Goal: Task Accomplishment & Management: Manage account settings

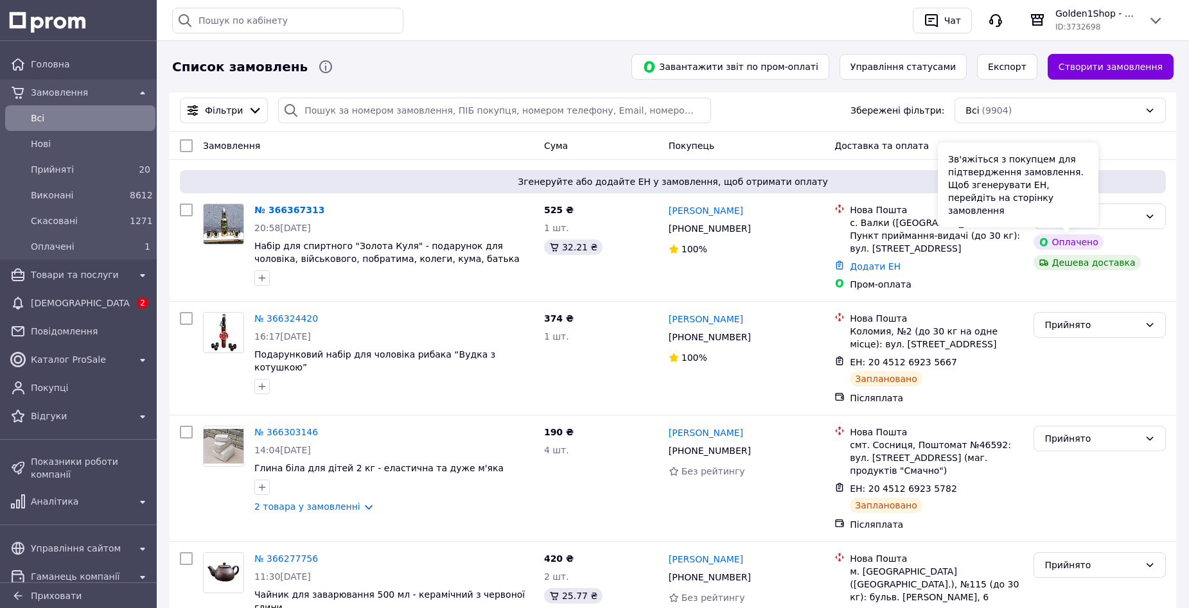
click at [1096, 214] on div "Зв'яжіться з покупцем для підтвердження замовлення. Щоб згенерувати ЕН, перейді…" at bounding box center [1018, 185] width 161 height 85
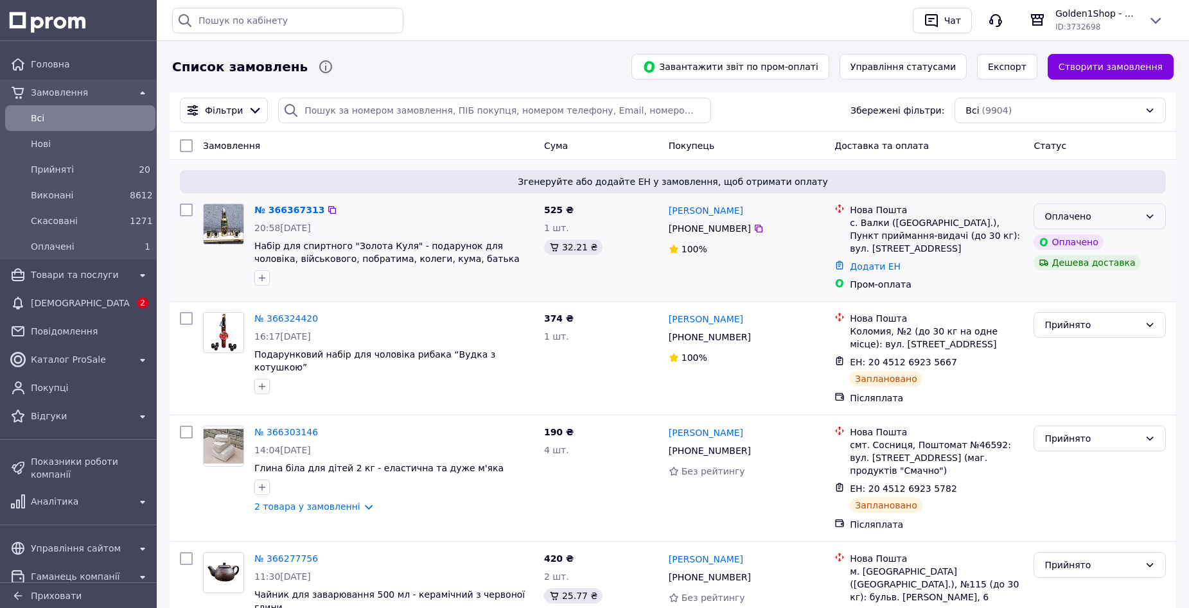
click at [1128, 224] on div "Оплачено" at bounding box center [1099, 217] width 132 height 26
click at [1101, 248] on li "Прийнято" at bounding box center [1099, 244] width 131 height 23
click at [217, 234] on img at bounding box center [224, 223] width 40 height 39
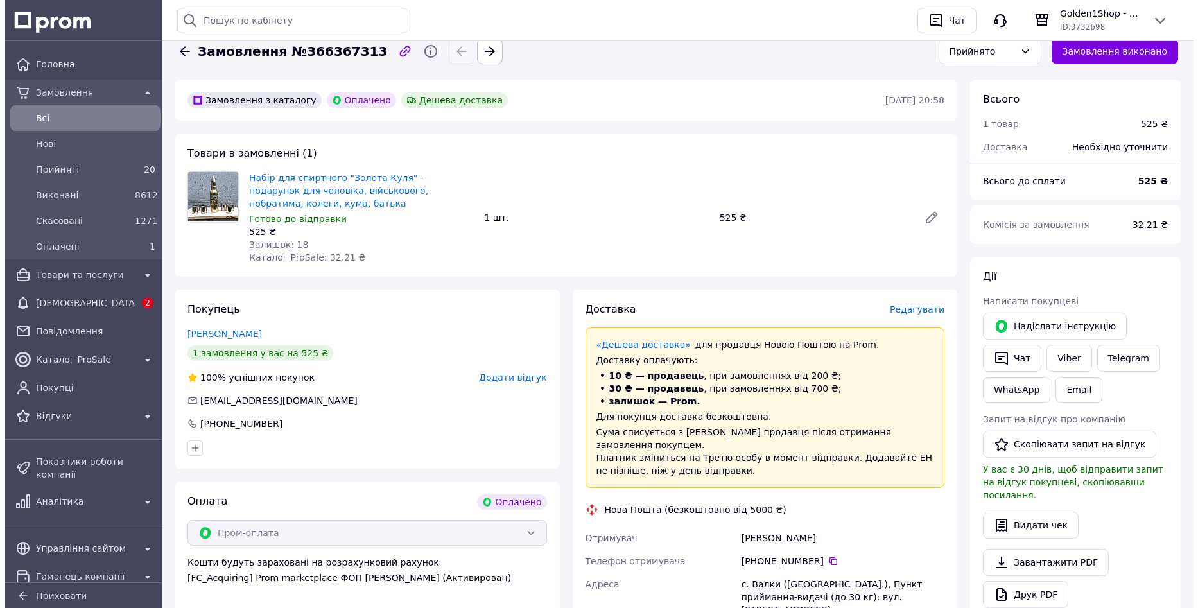
scroll to position [64, 0]
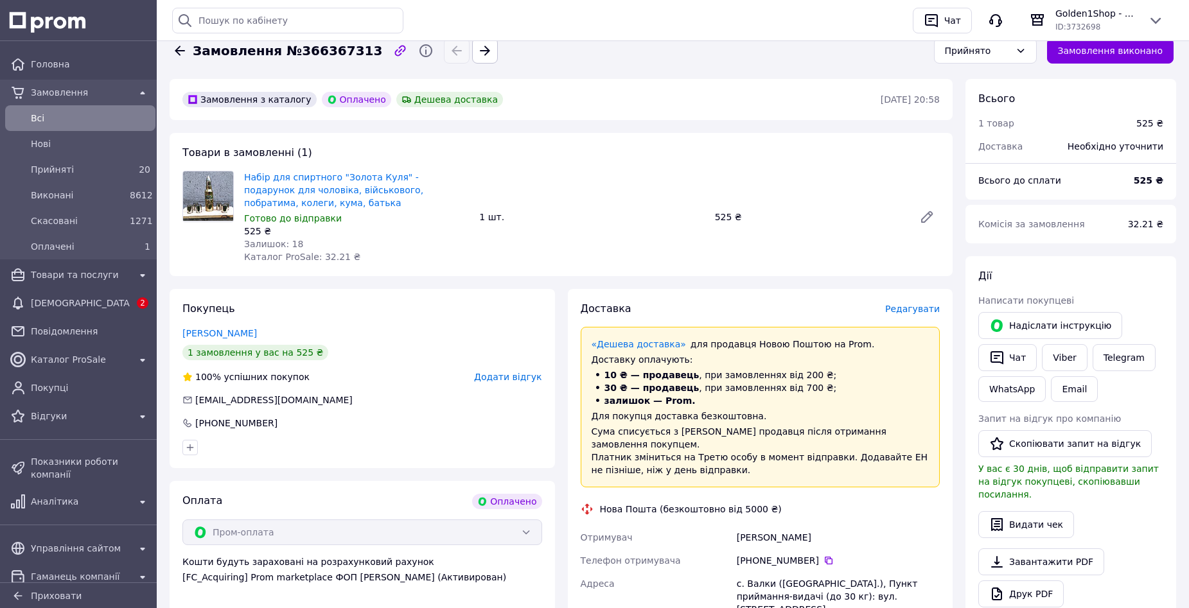
click at [913, 309] on span "Редагувати" at bounding box center [912, 309] width 55 height 10
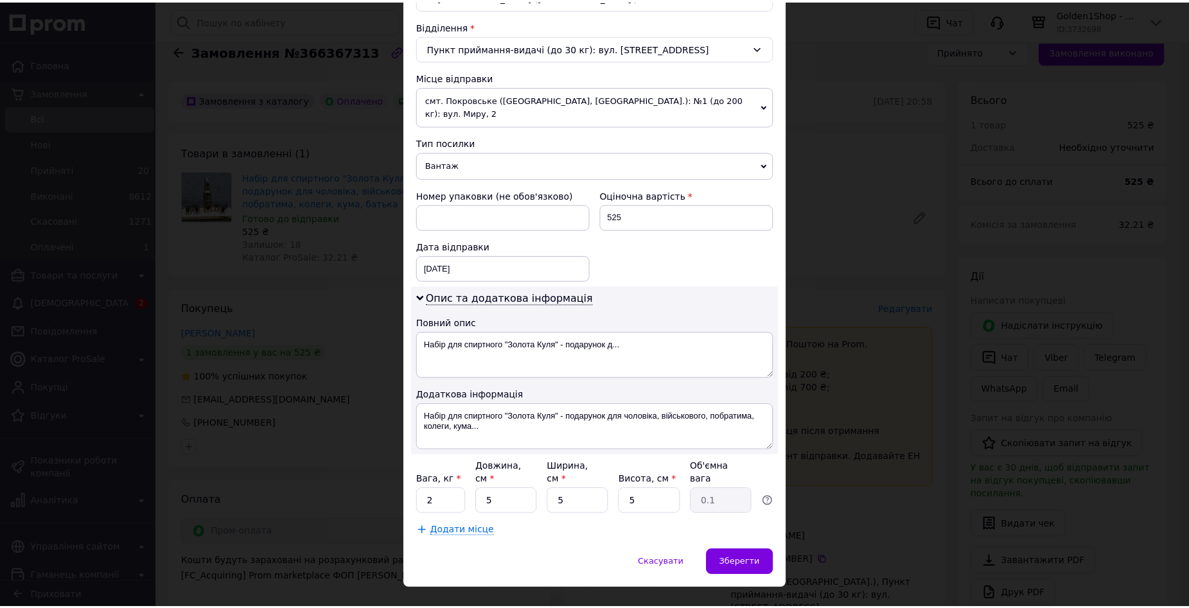
scroll to position [401, 0]
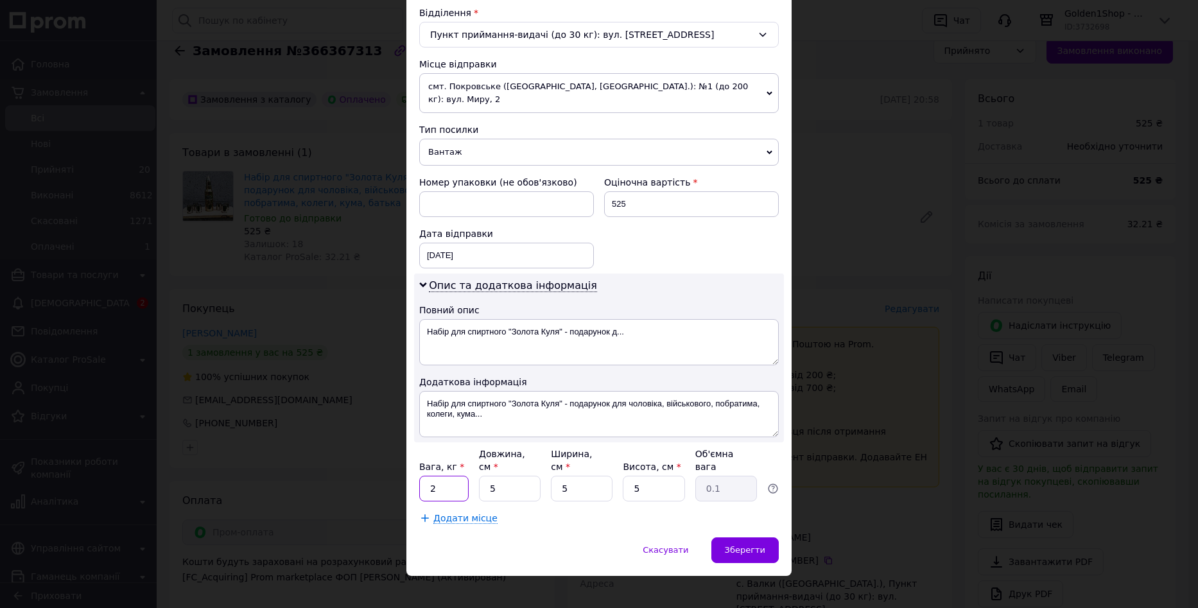
click at [459, 476] on input "2" at bounding box center [443, 489] width 49 height 26
type input "5"
type input "4"
click at [751, 545] on div "Зберегти" at bounding box center [745, 551] width 67 height 26
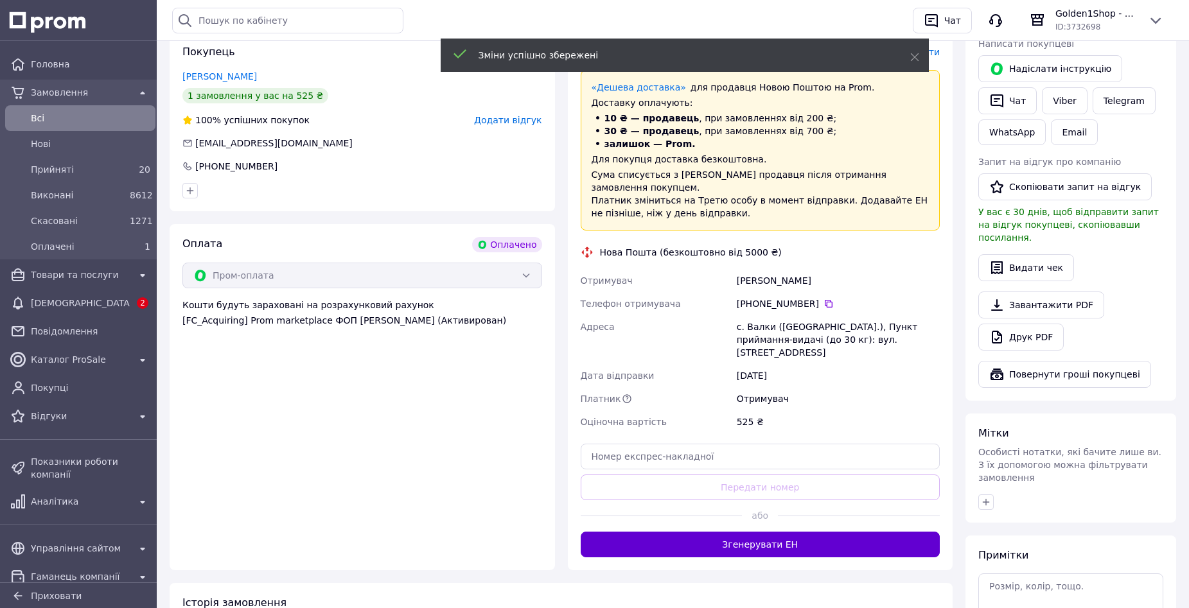
click at [776, 532] on button "Згенерувати ЕН" at bounding box center [761, 545] width 360 height 26
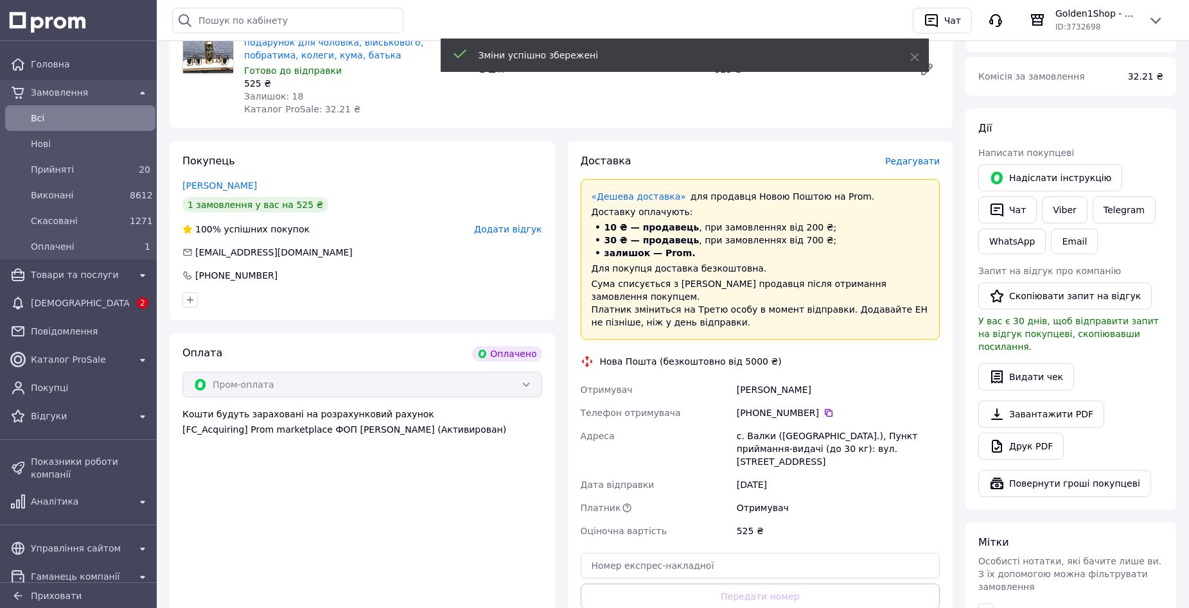
scroll to position [193, 0]
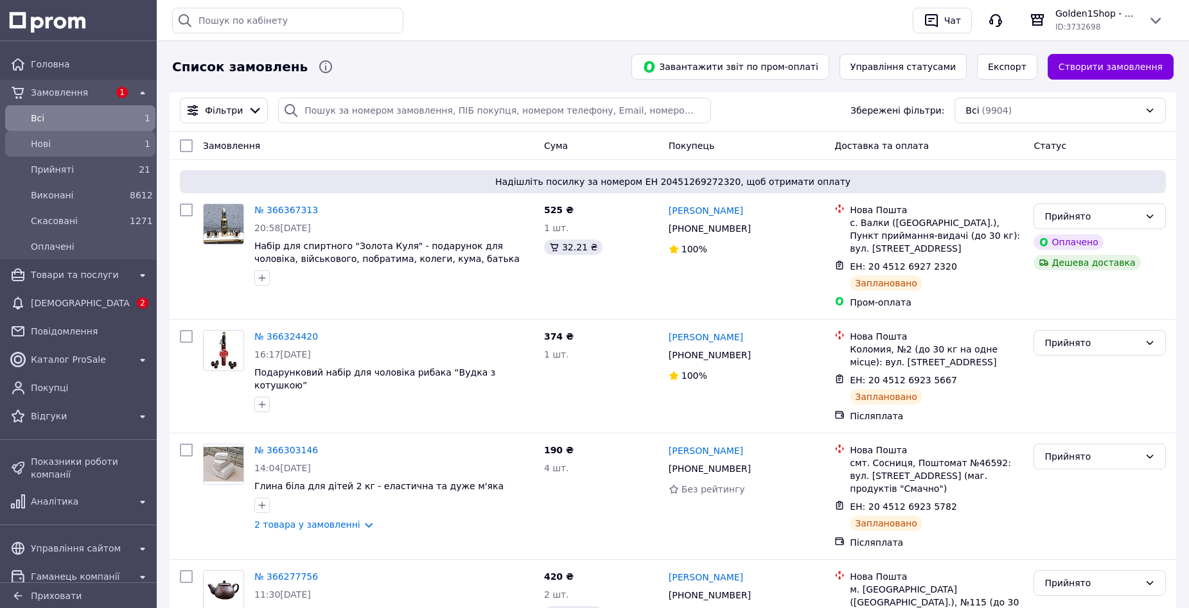
click at [60, 141] on span "Нові" at bounding box center [78, 143] width 94 height 13
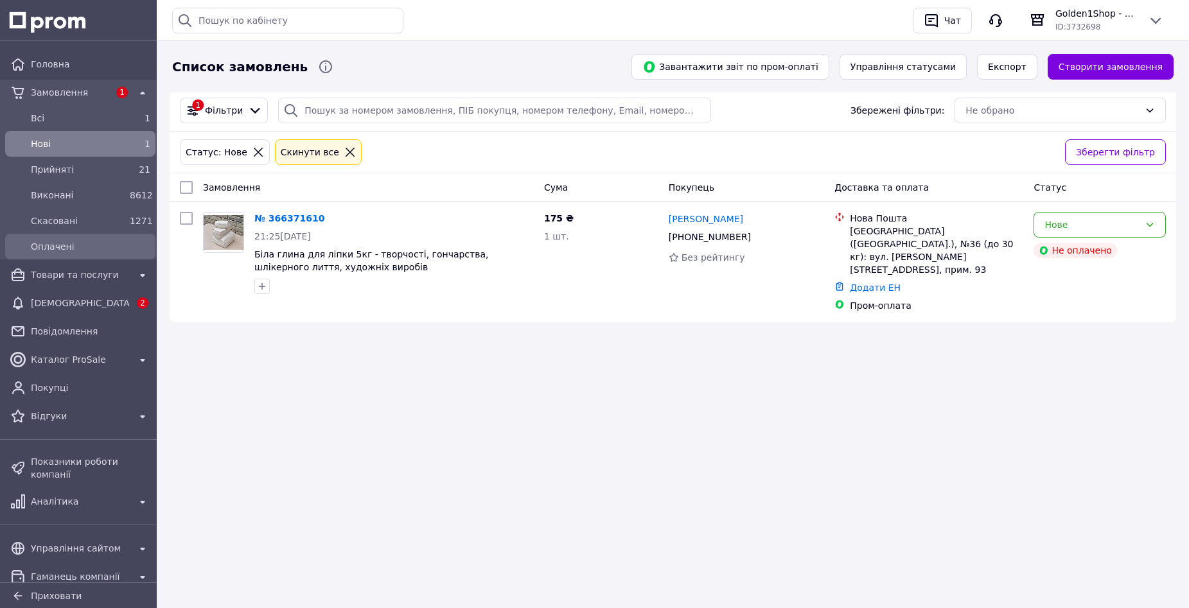
click at [53, 241] on span "Оплачені" at bounding box center [90, 246] width 119 height 13
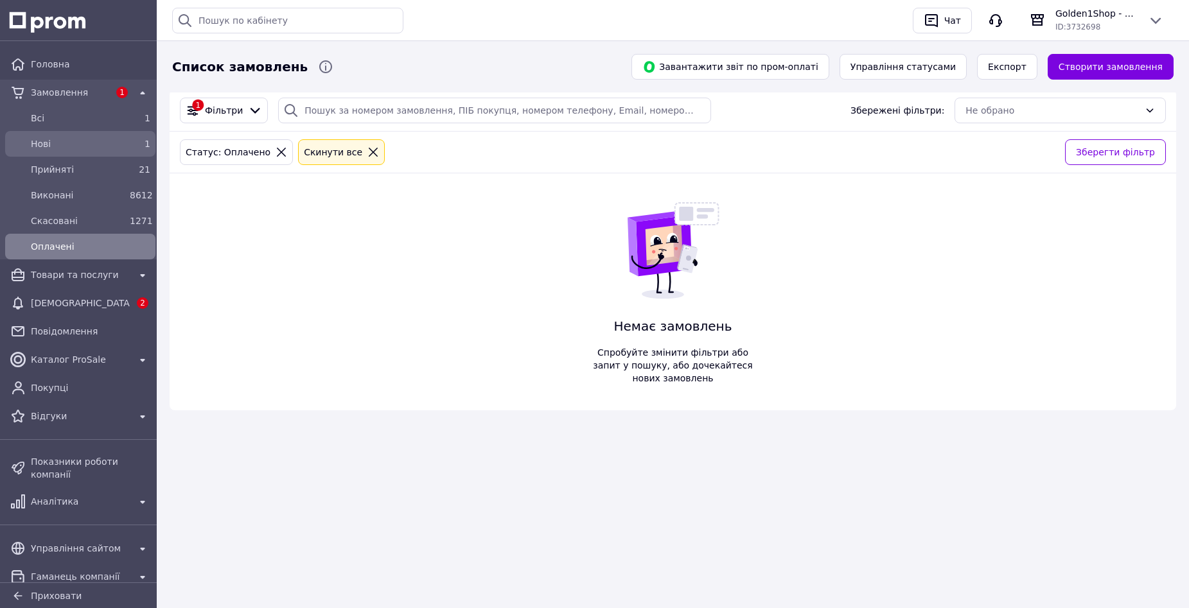
click at [87, 144] on span "Нові" at bounding box center [78, 143] width 94 height 13
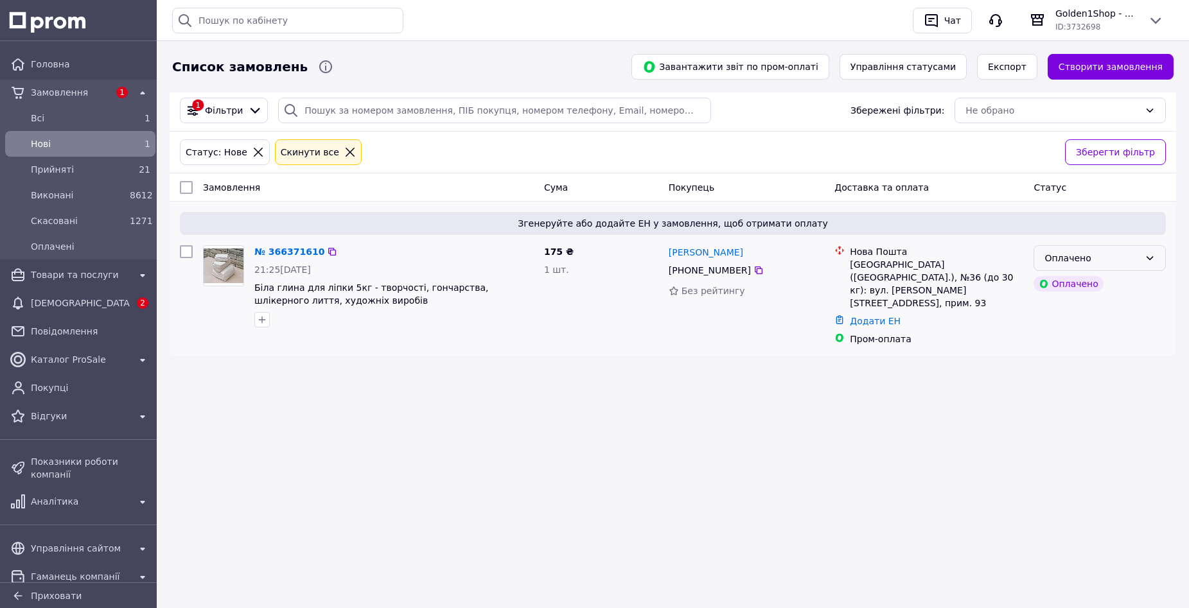
click at [1104, 261] on div "Оплачено" at bounding box center [1091, 258] width 95 height 14
click at [1074, 286] on li "Прийнято" at bounding box center [1099, 286] width 131 height 23
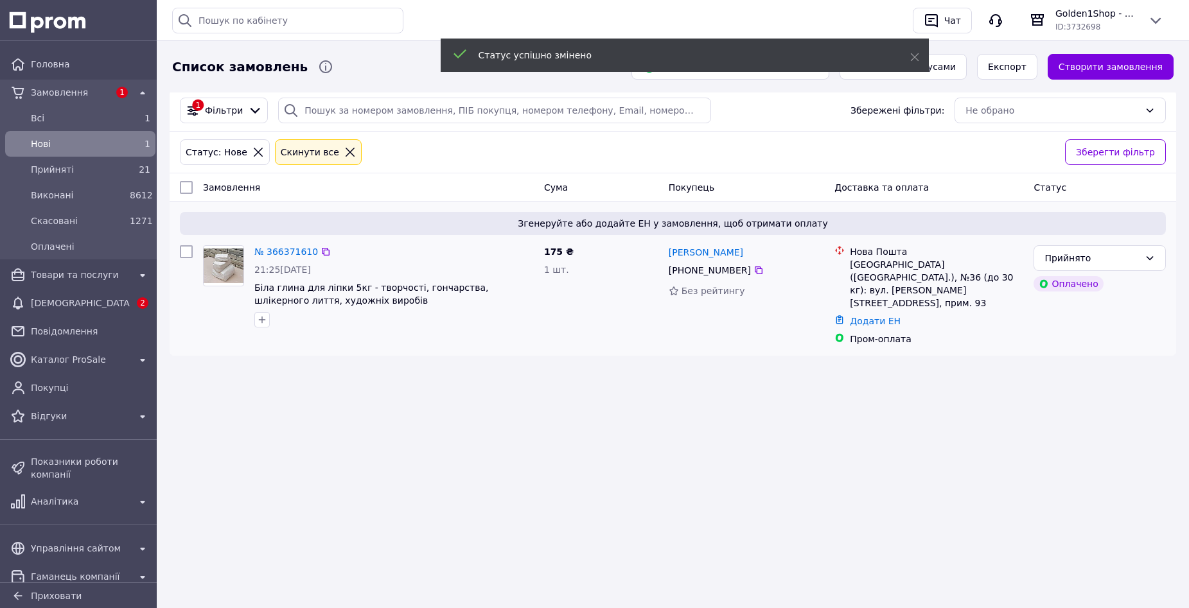
click at [229, 258] on img at bounding box center [224, 266] width 40 height 35
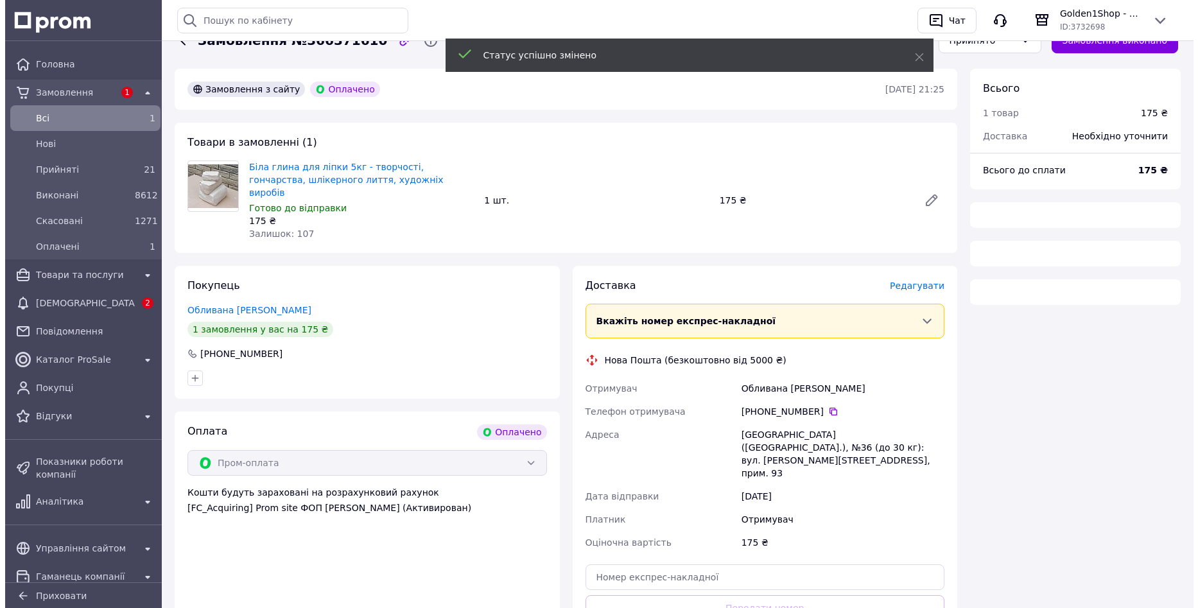
scroll to position [90, 0]
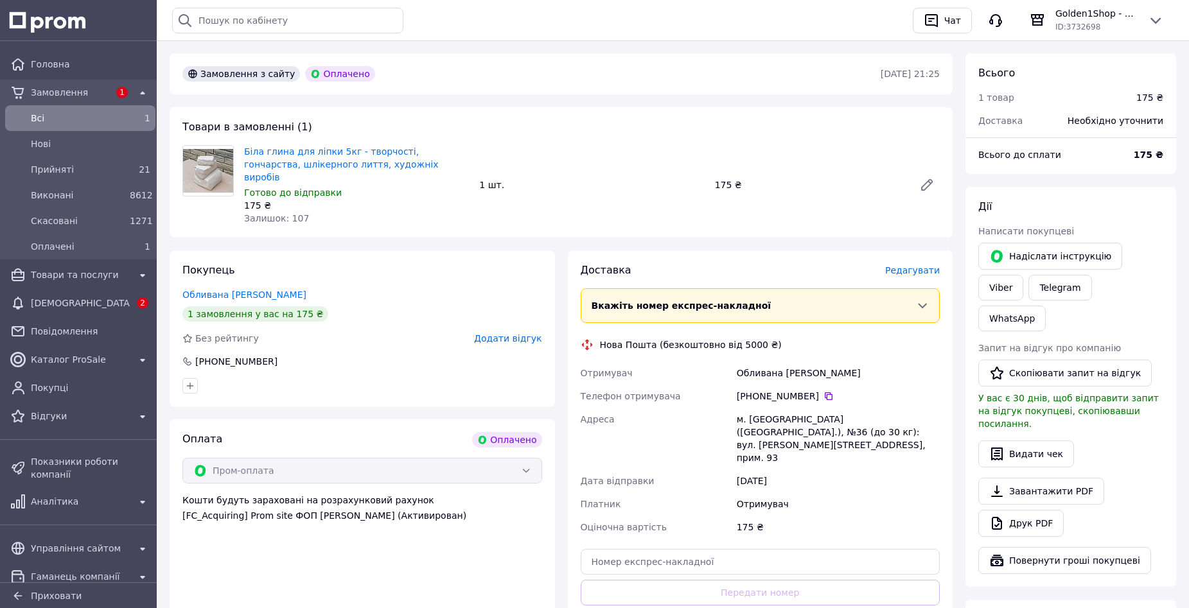
click at [916, 265] on span "Редагувати" at bounding box center [912, 270] width 55 height 10
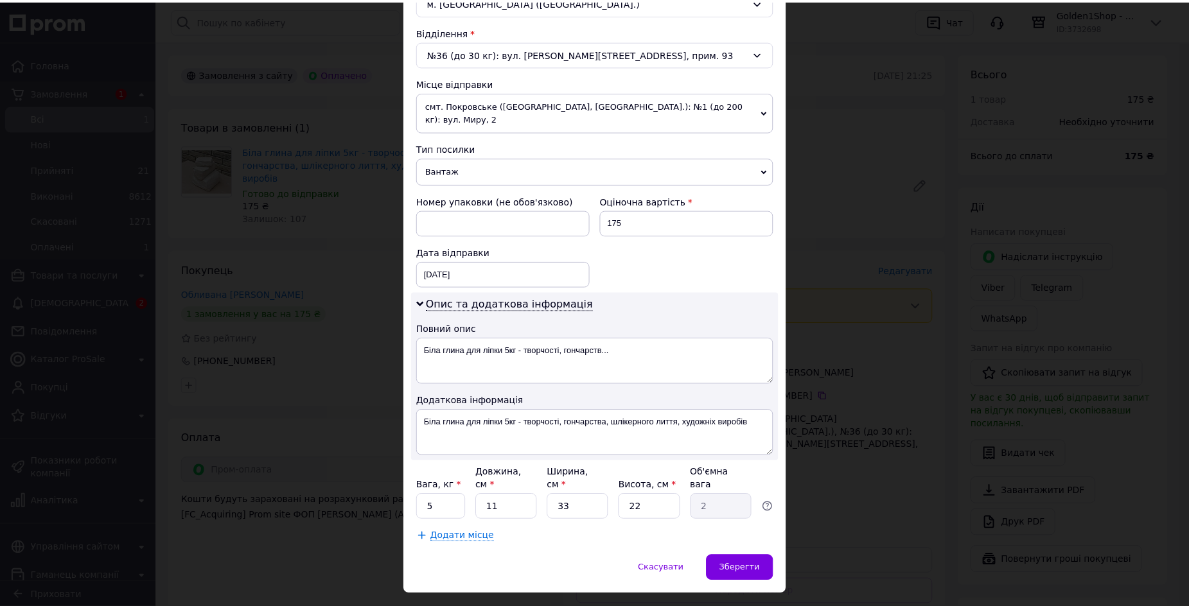
scroll to position [401, 0]
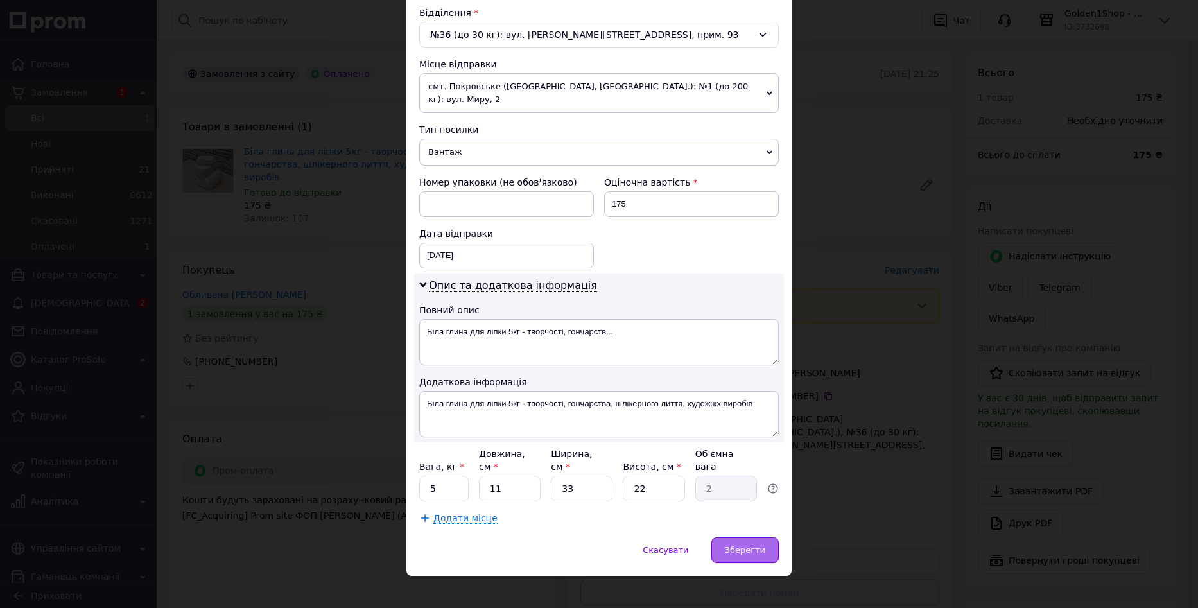
click at [757, 545] on span "Зберегти" at bounding box center [745, 550] width 40 height 10
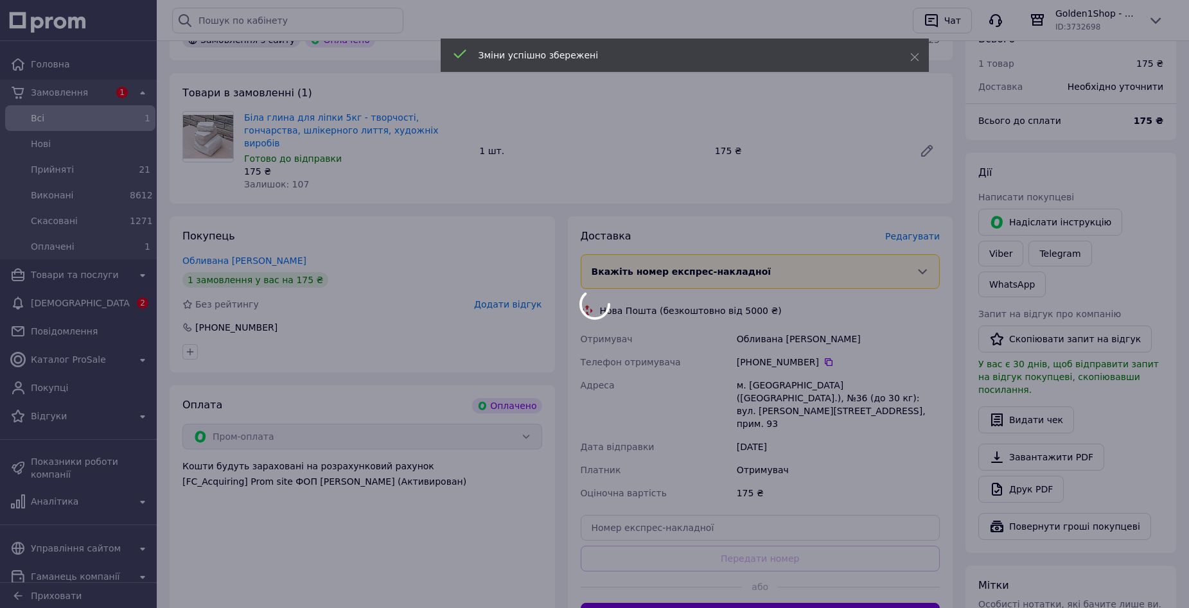
scroll to position [283, 0]
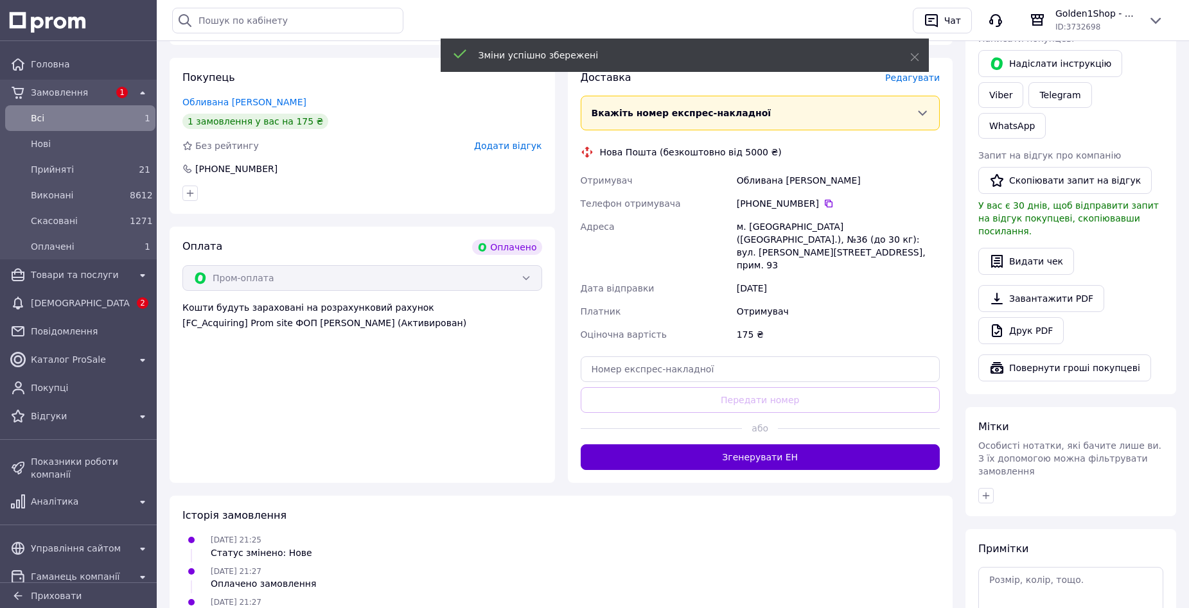
click at [764, 444] on button "Згенерувати ЕН" at bounding box center [761, 457] width 360 height 26
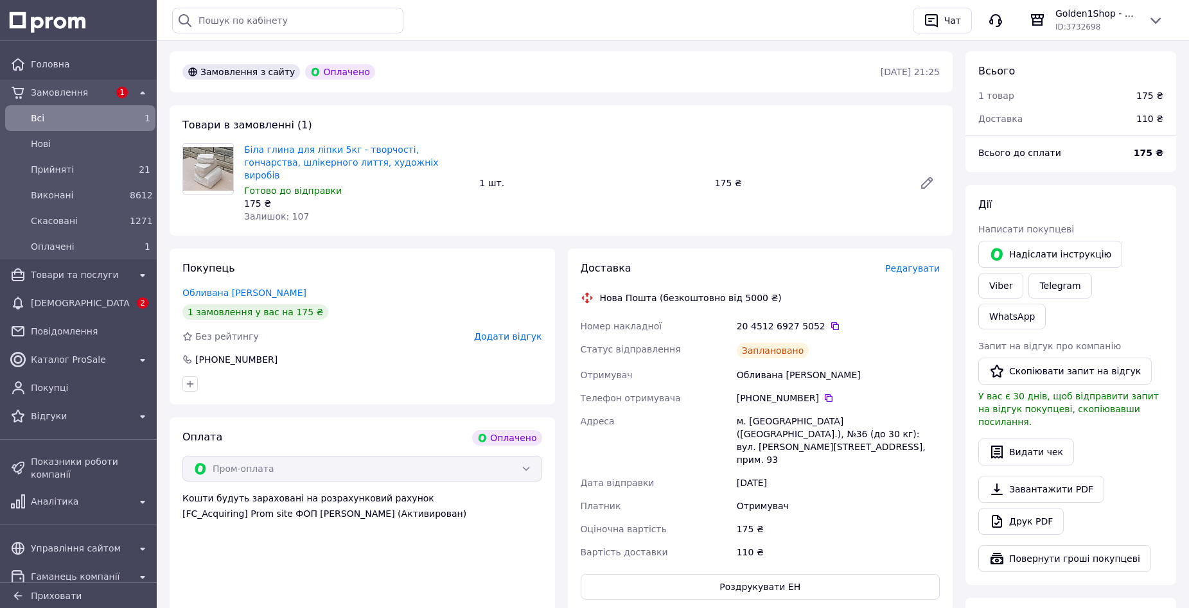
scroll to position [90, 0]
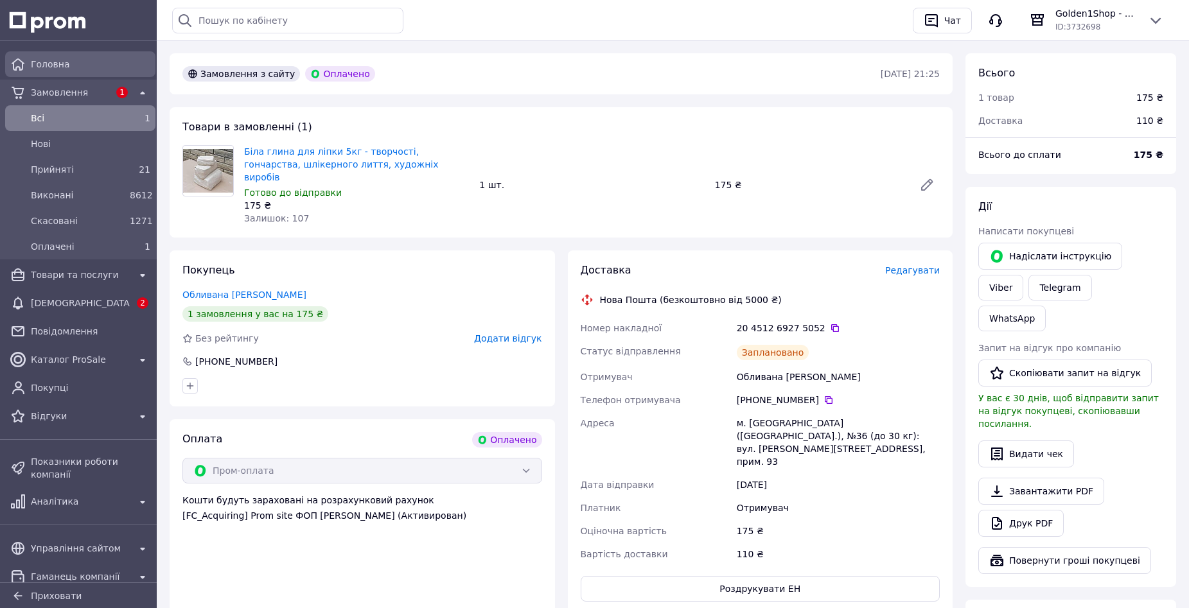
click at [44, 66] on span "Головна" at bounding box center [90, 64] width 119 height 13
